Goal: Learn about a topic

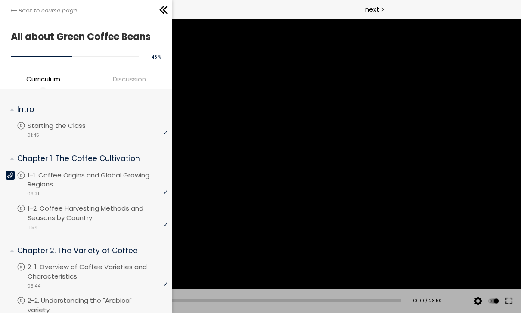
scroll to position [-1, 0]
click at [160, 11] on icon at bounding box center [161, 10] width 5 height 9
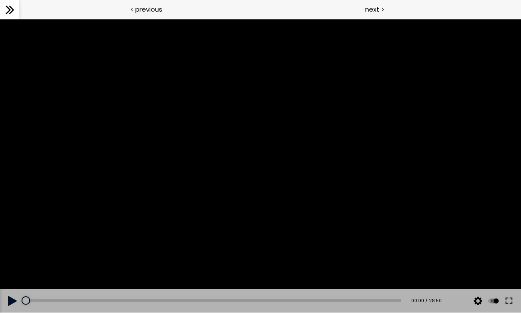
scroll to position [0, 0]
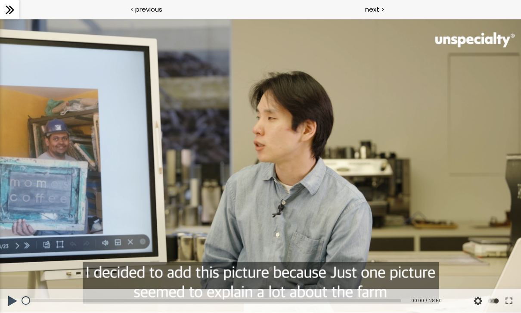
click at [502, 299] on button at bounding box center [508, 301] width 15 height 24
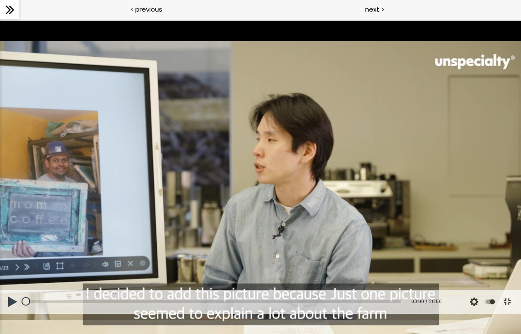
click at [19, 312] on button at bounding box center [13, 302] width 26 height 24
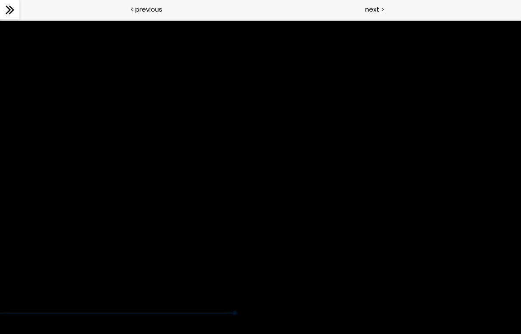
click at [49, 312] on div at bounding box center [260, 167] width 521 height 293
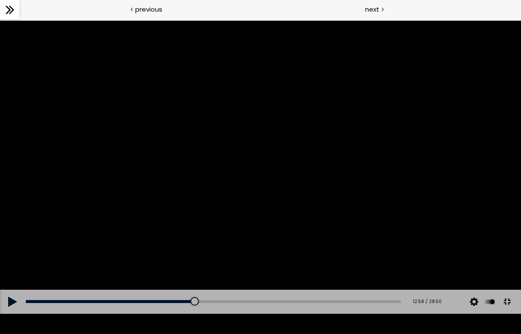
click at [3, 312] on button at bounding box center [13, 302] width 26 height 24
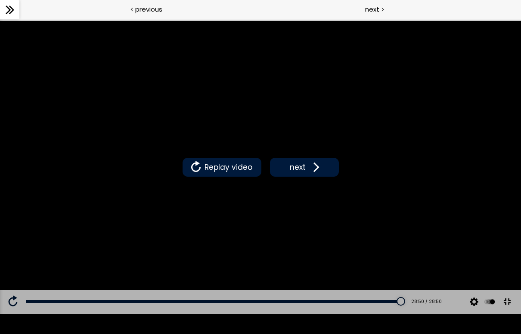
click at [306, 164] on span "next" at bounding box center [297, 167] width 20 height 11
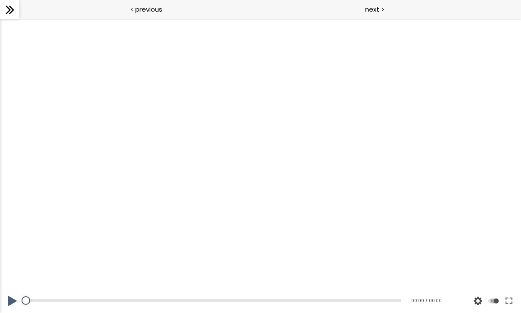
click at [511, 302] on button at bounding box center [508, 301] width 15 height 24
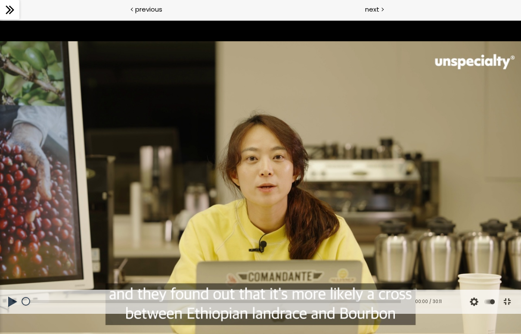
click at [10, 312] on button at bounding box center [13, 302] width 26 height 24
